Goal: Find specific page/section: Find specific page/section

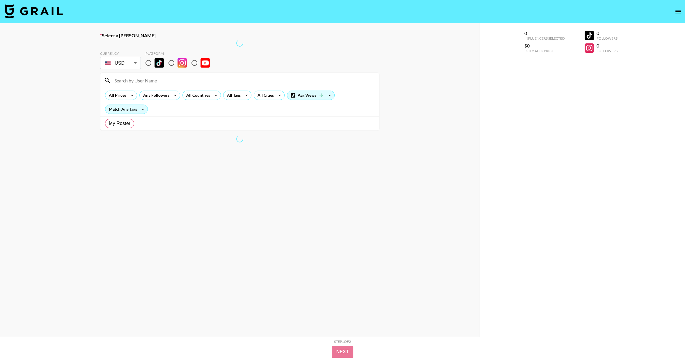
radio input "true"
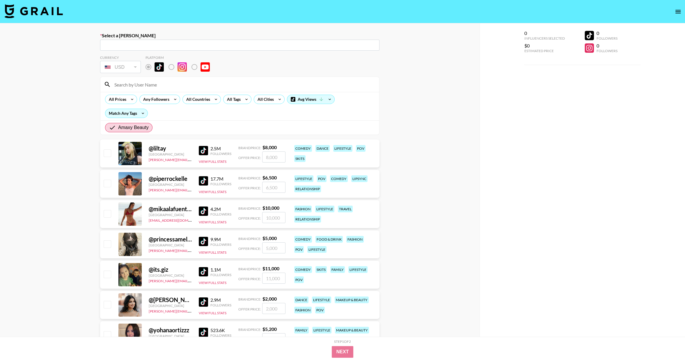
click at [172, 85] on input at bounding box center [243, 84] width 265 height 9
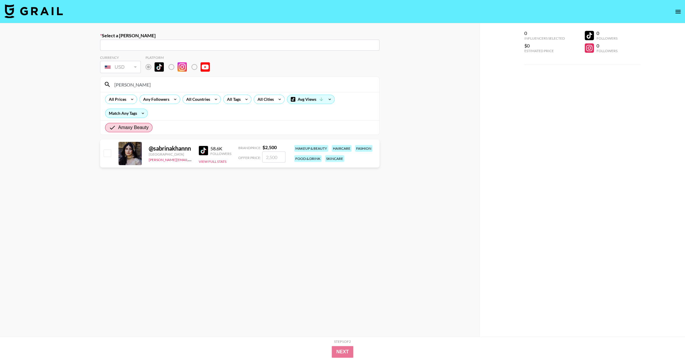
type input "[PERSON_NAME]"
click at [152, 80] on input "[PERSON_NAME]" at bounding box center [243, 84] width 265 height 9
type input "brookly"
click at [167, 78] on div "brookly" at bounding box center [239, 84] width 279 height 15
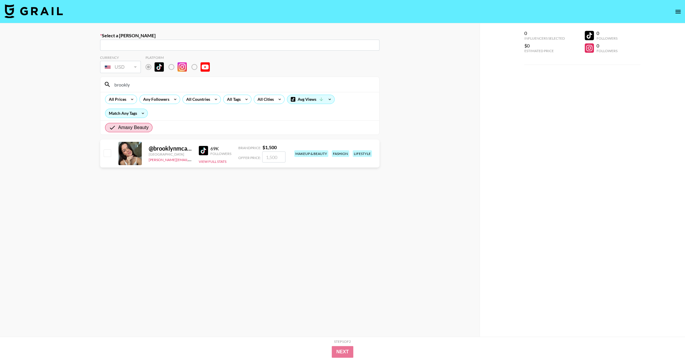
click at [167, 78] on div "brookly" at bounding box center [239, 84] width 279 height 15
click at [165, 80] on input "brookly" at bounding box center [243, 84] width 265 height 9
type input "[PERSON_NAME]"
click at [156, 86] on input "[PERSON_NAME]" at bounding box center [243, 84] width 265 height 9
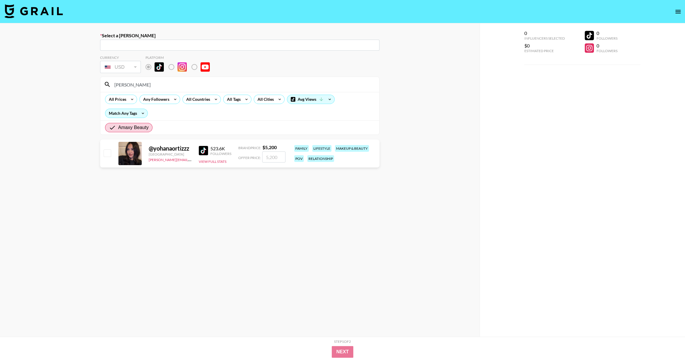
click at [156, 86] on input "[PERSON_NAME]" at bounding box center [243, 84] width 265 height 9
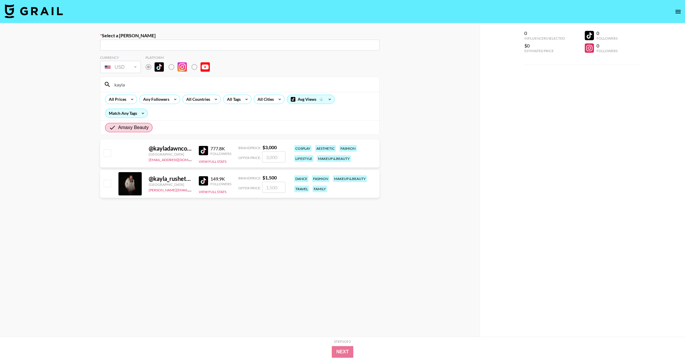
type input "kayla"
click at [679, 13] on icon "open drawer" at bounding box center [677, 11] width 5 height 3
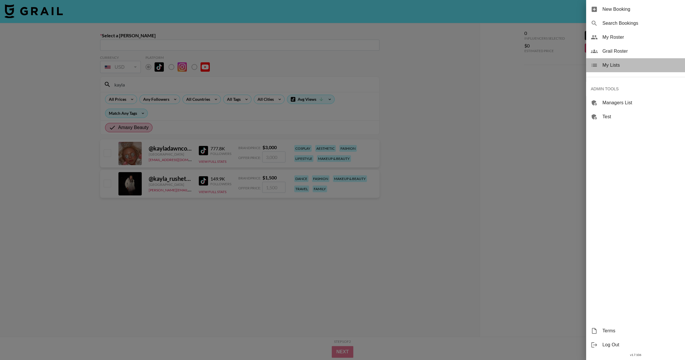
click at [610, 65] on span "My Lists" at bounding box center [641, 65] width 78 height 7
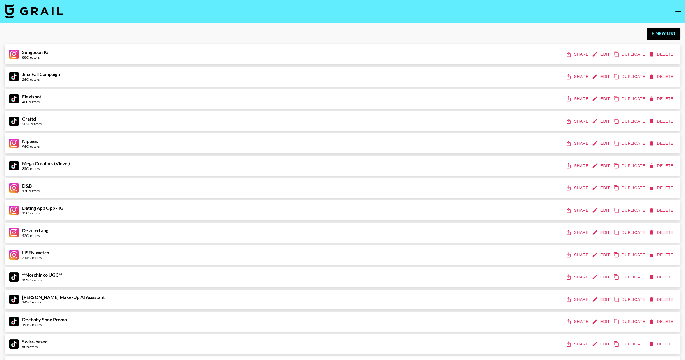
click at [677, 12] on icon "open drawer" at bounding box center [677, 11] width 7 height 7
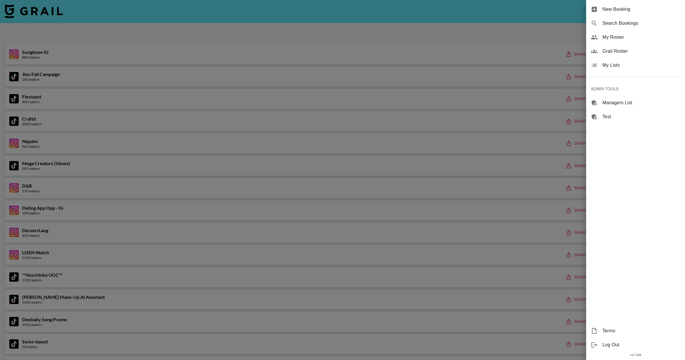
click at [617, 51] on span "Grail Roster" at bounding box center [641, 51] width 78 height 7
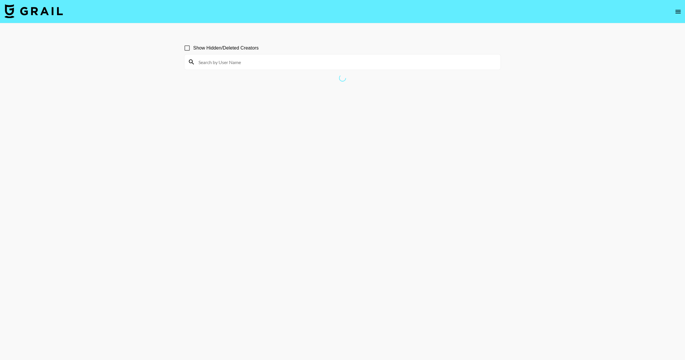
click at [224, 62] on input at bounding box center [346, 61] width 302 height 9
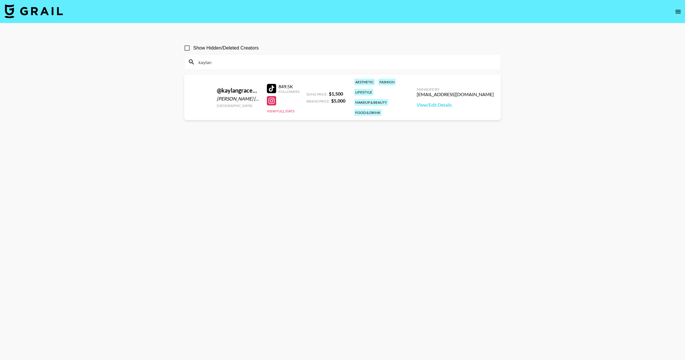
type input "kaylan"
click at [215, 63] on input "kaylan" at bounding box center [346, 61] width 302 height 9
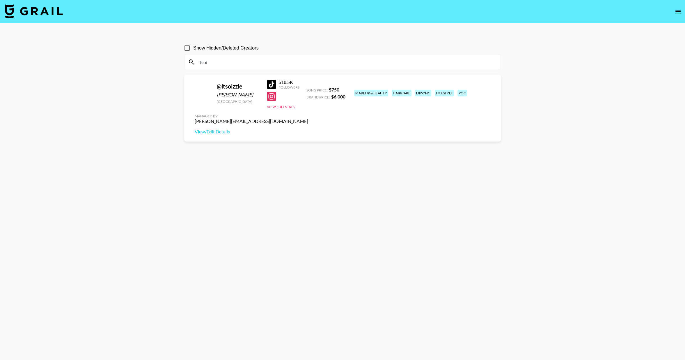
type input "itsoi"
click at [274, 86] on div at bounding box center [271, 84] width 9 height 9
click at [213, 58] on input "itsoi" at bounding box center [346, 61] width 302 height 9
click at [213, 59] on input "itsoi" at bounding box center [346, 61] width 302 height 9
type input "yohan"
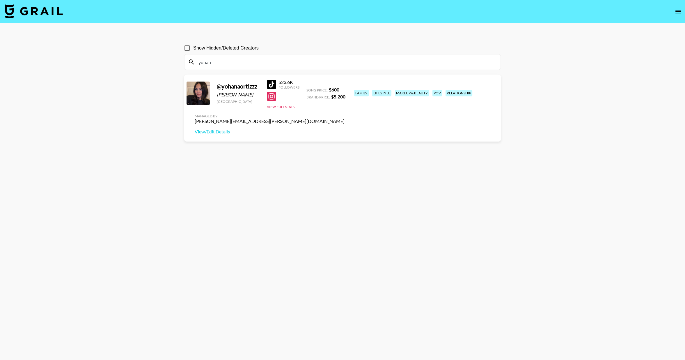
click at [228, 64] on input "yohan" at bounding box center [346, 61] width 302 height 9
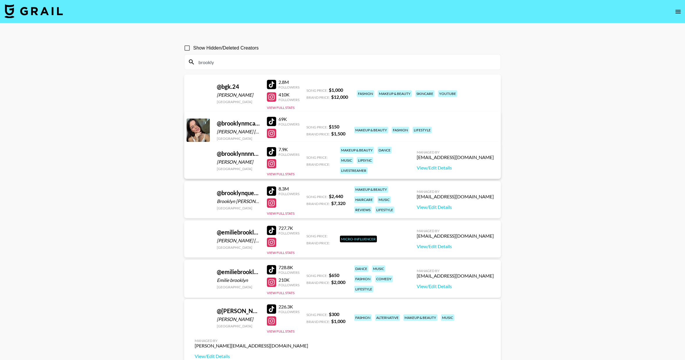
type input "brookly"
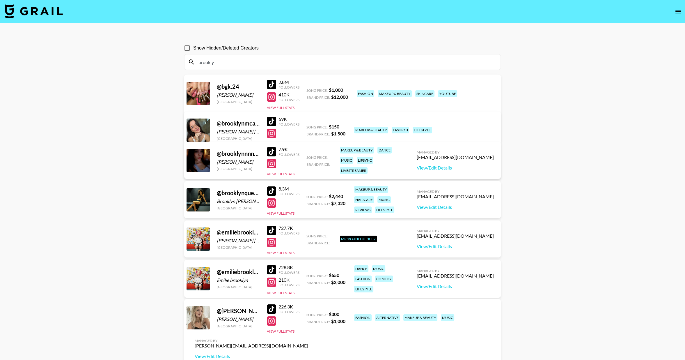
click at [223, 63] on input "brookly" at bounding box center [346, 61] width 302 height 9
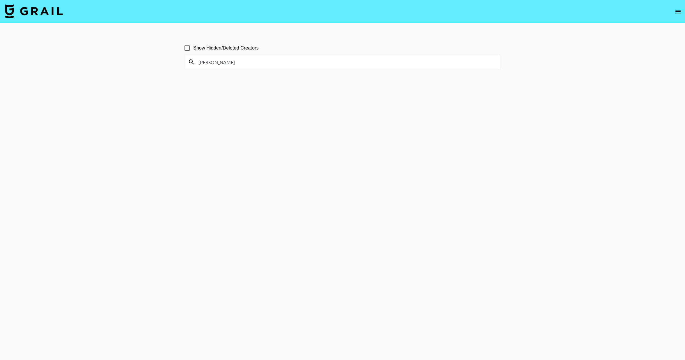
type input "[PERSON_NAME]"
click at [189, 50] on input "Show Hidden/Deleted Creators" at bounding box center [187, 48] width 12 height 12
checkbox input "true"
click at [232, 62] on input "[PERSON_NAME]" at bounding box center [346, 61] width 302 height 9
type input "sabriane"
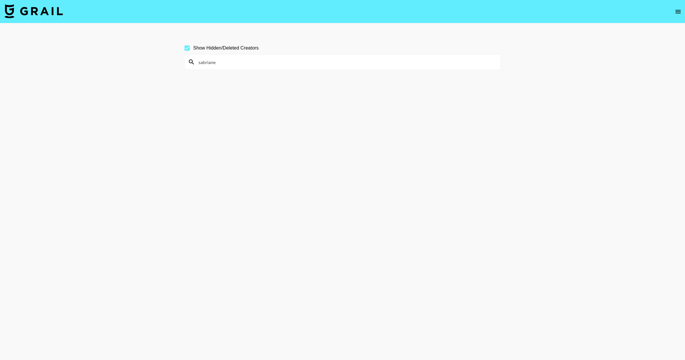
click at [218, 64] on input "sabriane" at bounding box center [346, 61] width 302 height 9
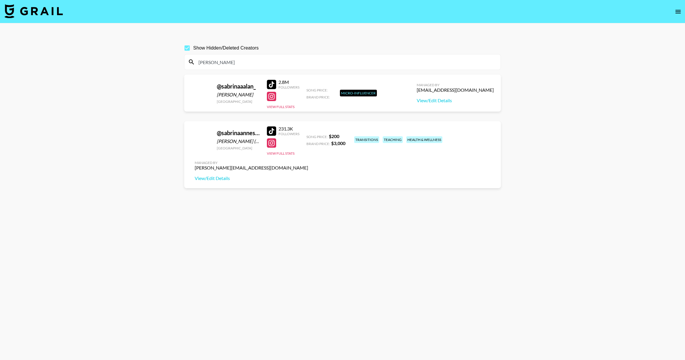
type input "[PERSON_NAME]"
click at [186, 47] on input "Show Hidden/Deleted Creators" at bounding box center [187, 48] width 12 height 12
checkbox input "false"
